Goal: Navigation & Orientation: Find specific page/section

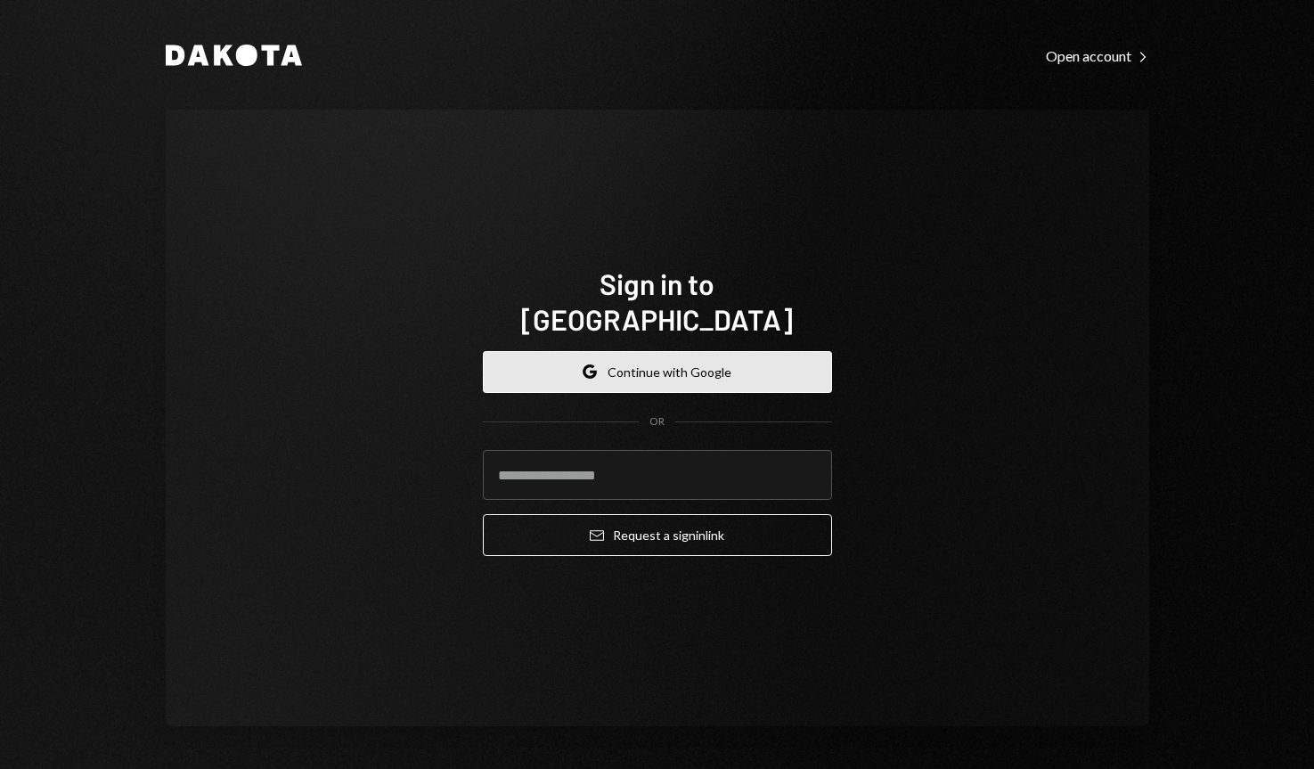
click at [581, 359] on button "Google Continue with Google" at bounding box center [657, 372] width 349 height 42
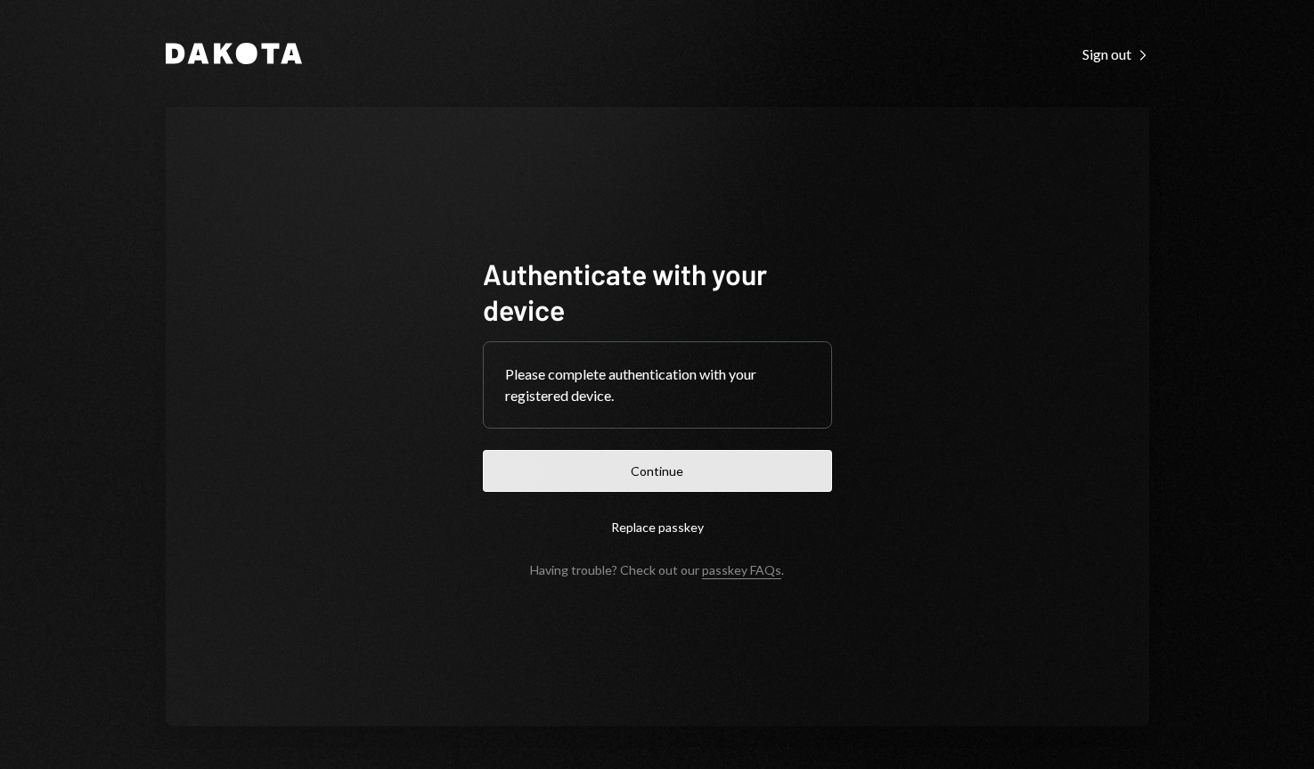
click at [681, 462] on button "Continue" at bounding box center [657, 471] width 349 height 42
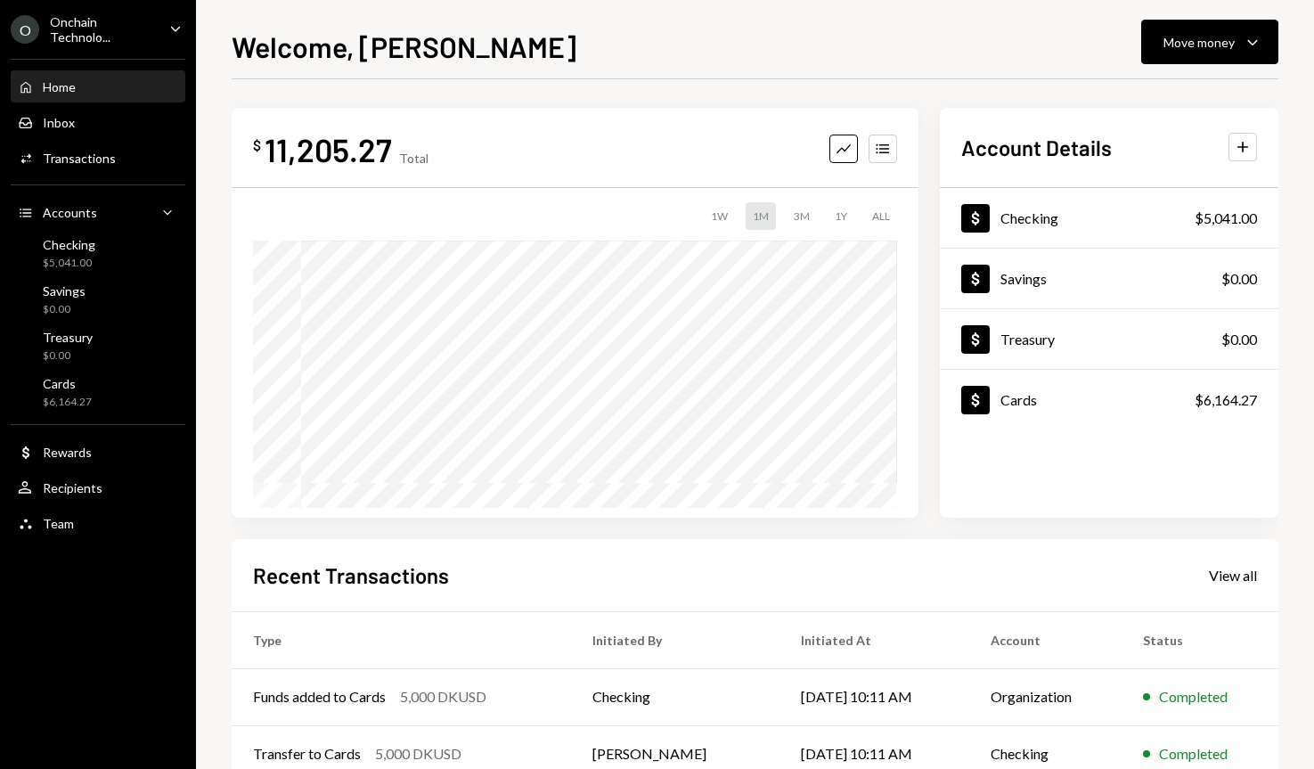
click at [102, 36] on div "Onchain Technolo..." at bounding box center [102, 29] width 105 height 30
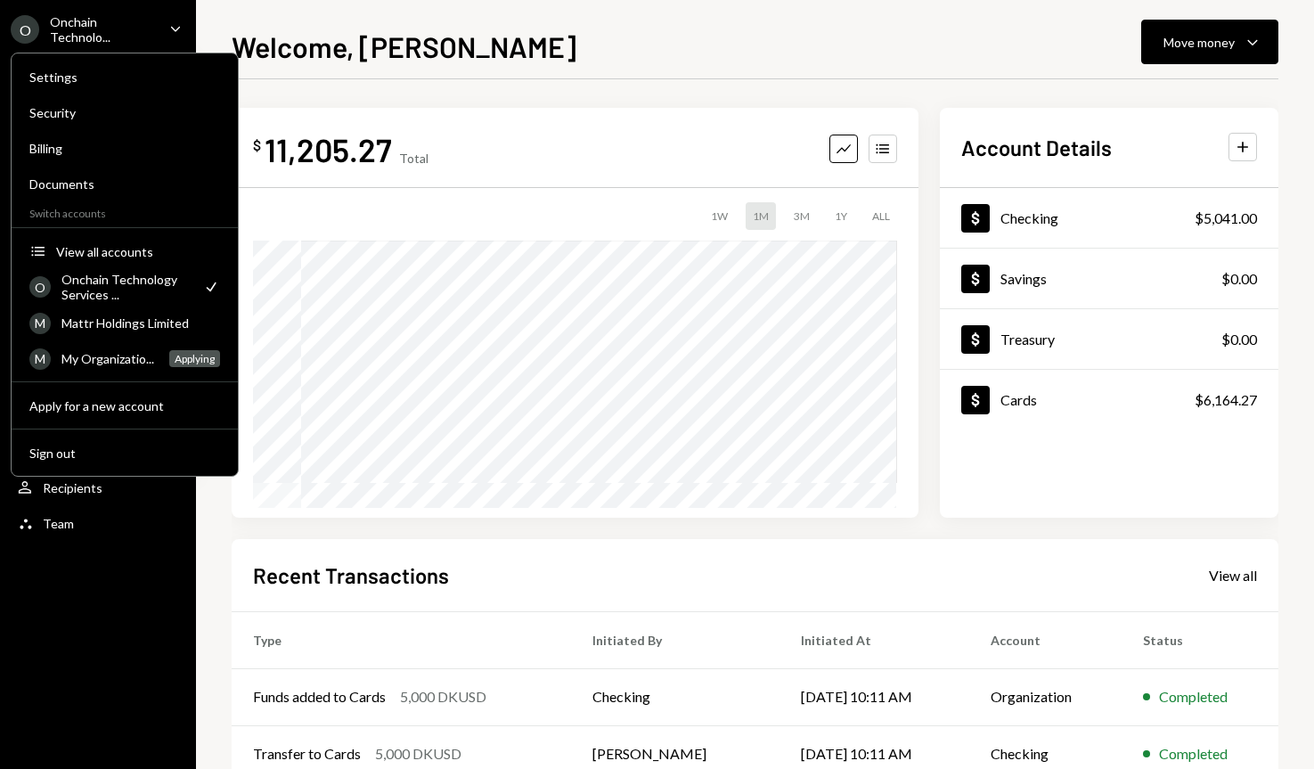
click at [175, 29] on icon "Main" at bounding box center [175, 28] width 9 height 5
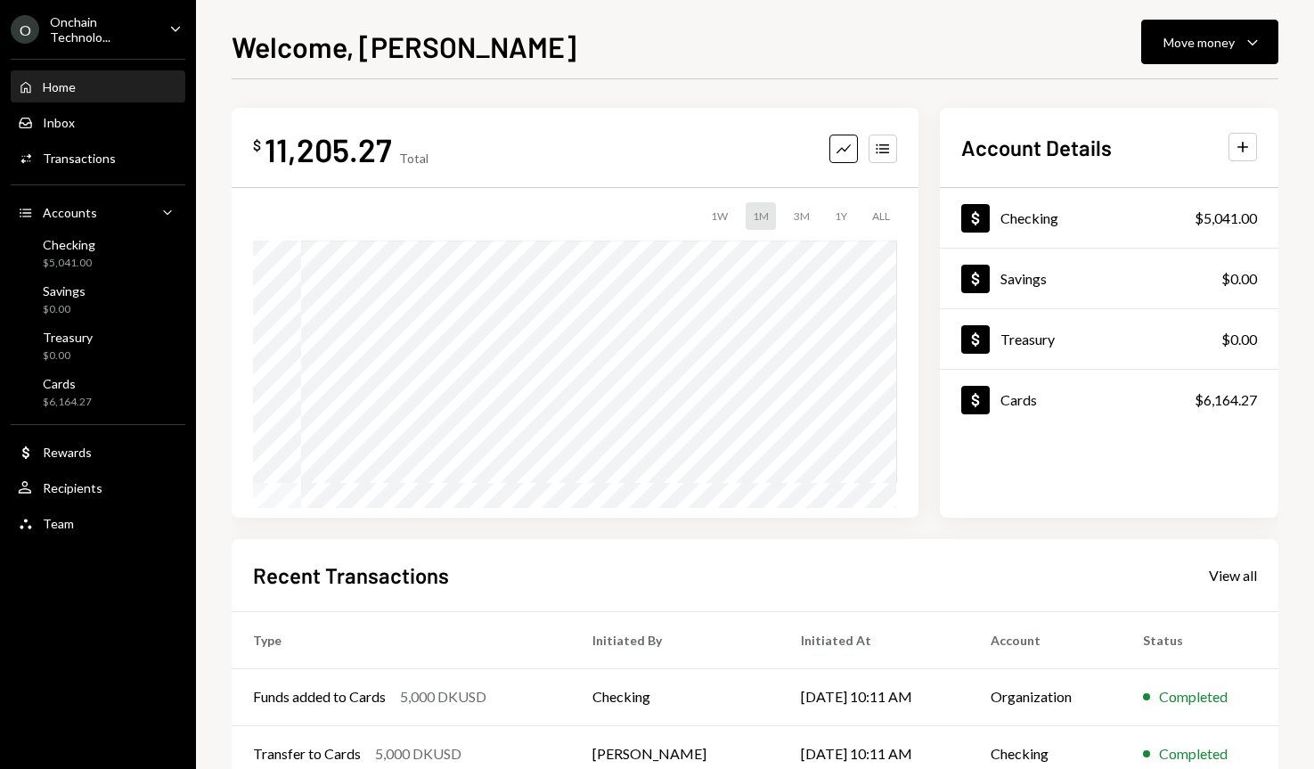
click at [291, 16] on div "Welcome, Jason Move money Caret Down $ 11,205.27 Total Graph Accounts 1W 1M 3M …" at bounding box center [755, 384] width 1118 height 769
